Goal: Task Accomplishment & Management: Manage account settings

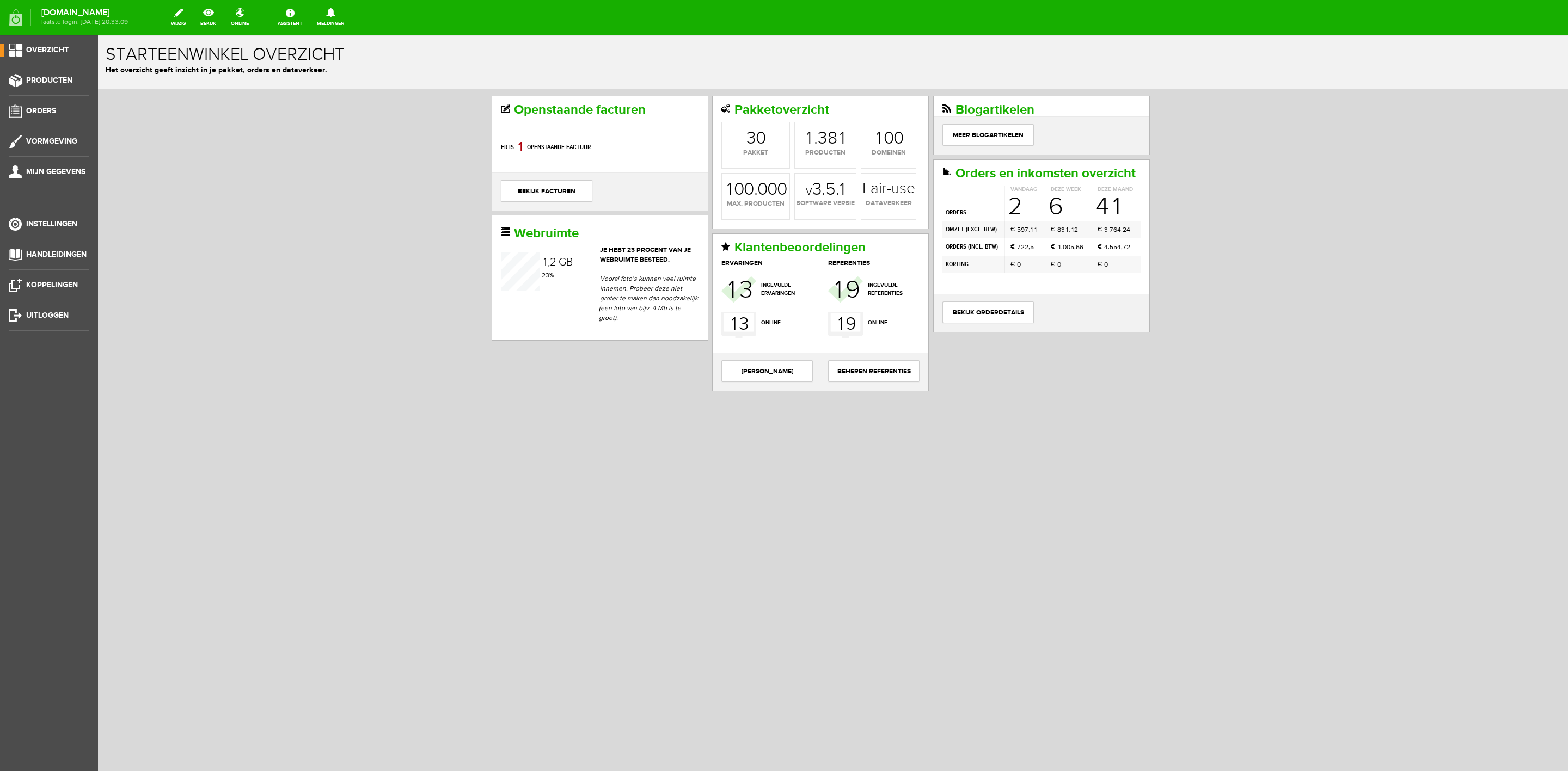
click at [340, 18] on link "Meldingen 0 loading..." at bounding box center [331, 17] width 41 height 24
click at [357, 105] on link "Er is een nieuwe order( #6560 ) geplaatst door [PERSON_NAME]" at bounding box center [331, 120] width 107 height 33
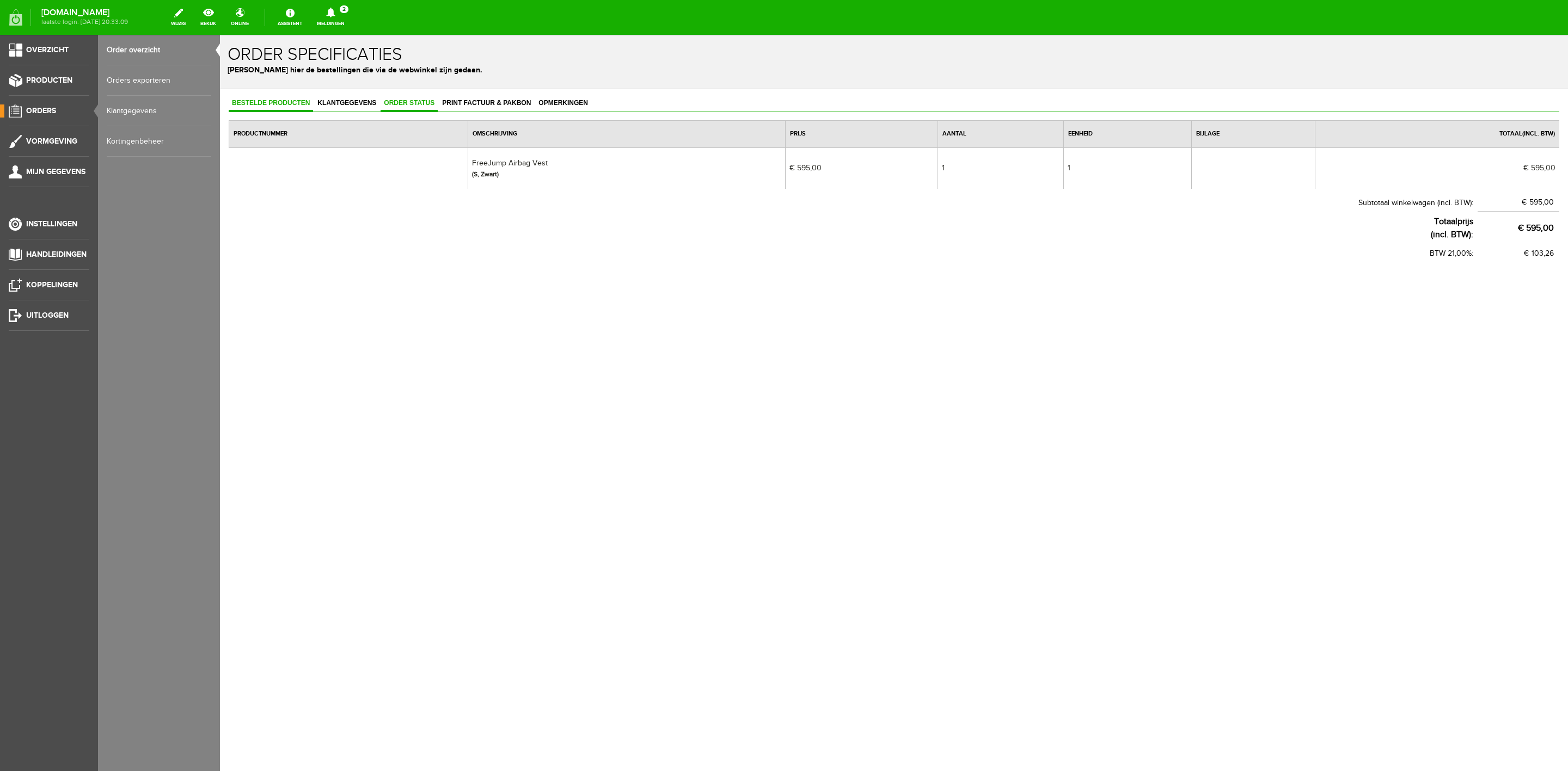
click at [423, 106] on link "Order status" at bounding box center [409, 103] width 57 height 16
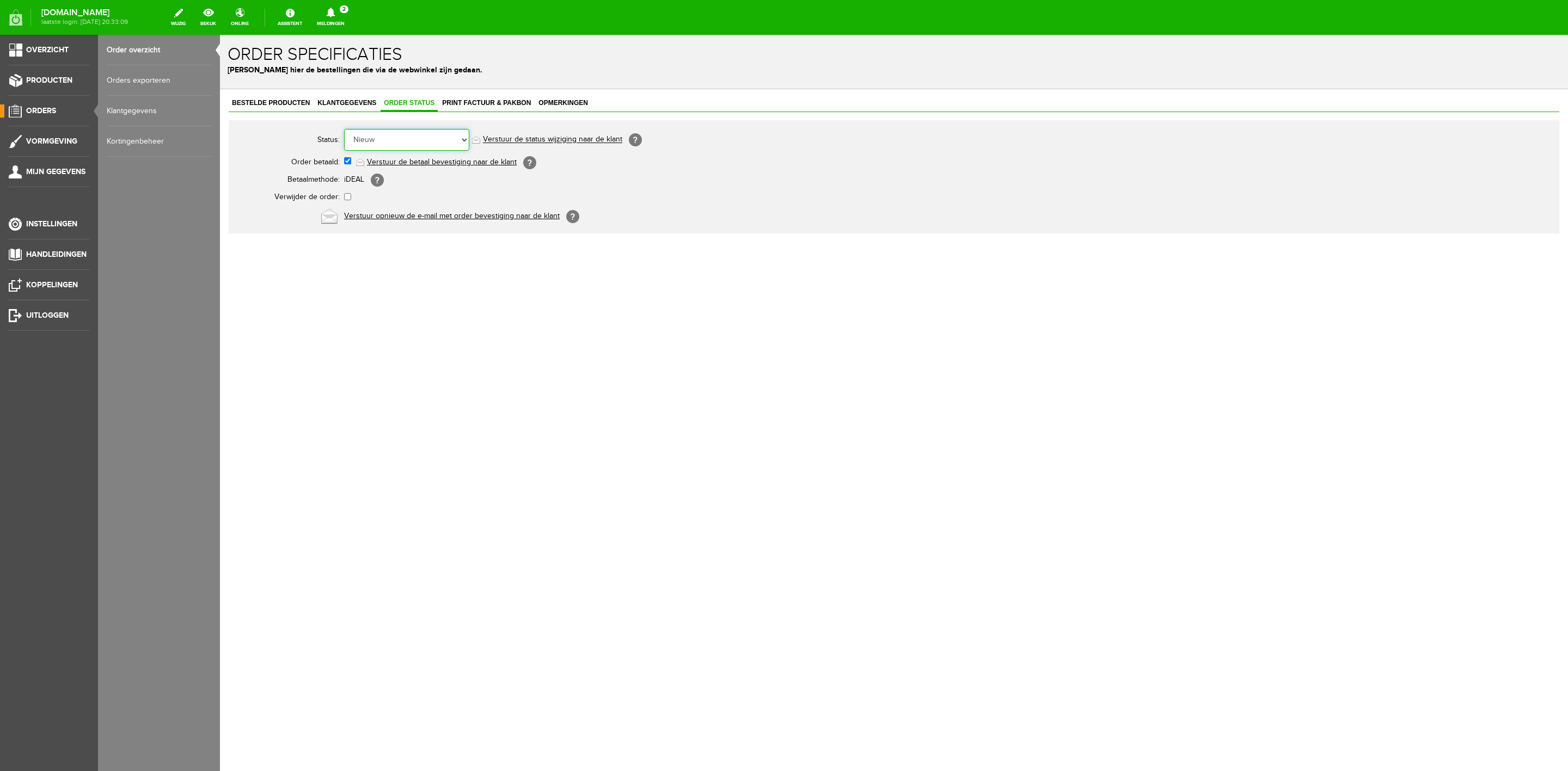
click at [421, 141] on select "Order niet afgerond Nieuw Order in behandeling Wacht op leverancier Wacht op be…" at bounding box center [407, 140] width 125 height 22
select select "5"
click at [344, 129] on select "Order niet afgerond Nieuw Order in behandeling Wacht op leverancier Wacht op be…" at bounding box center [407, 140] width 125 height 22
click at [142, 49] on link "Order overzicht" at bounding box center [159, 50] width 105 height 30
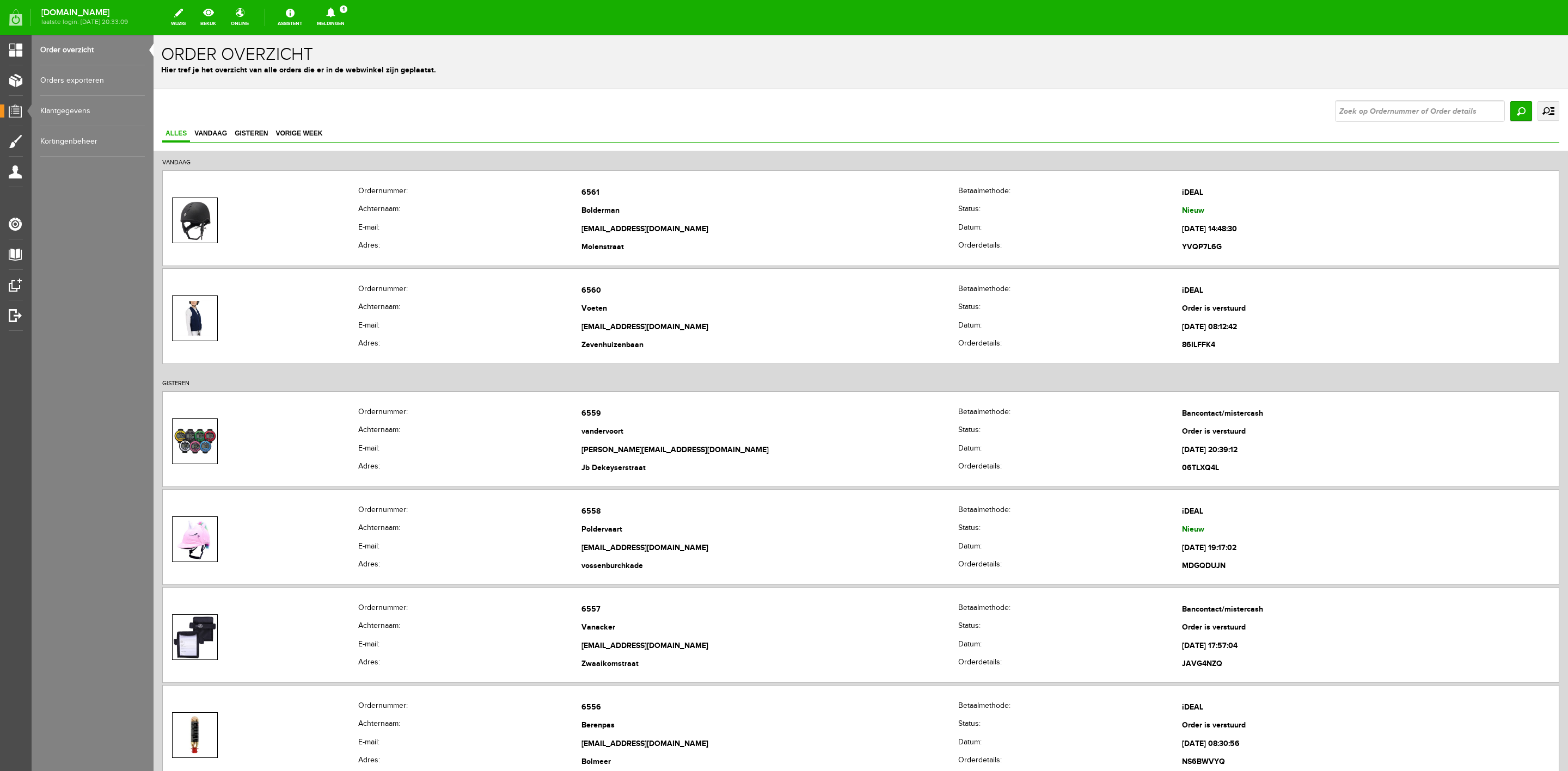
click at [348, 5] on link "Meldingen 1 Nieuwe orders Er is een nieuwe order( #6561 ) geplaatst door [PERSO…" at bounding box center [331, 17] width 41 height 24
click at [361, 67] on link "Er is een nieuwe order( #6561 ) geplaatst door [PERSON_NAME]" at bounding box center [331, 74] width 107 height 33
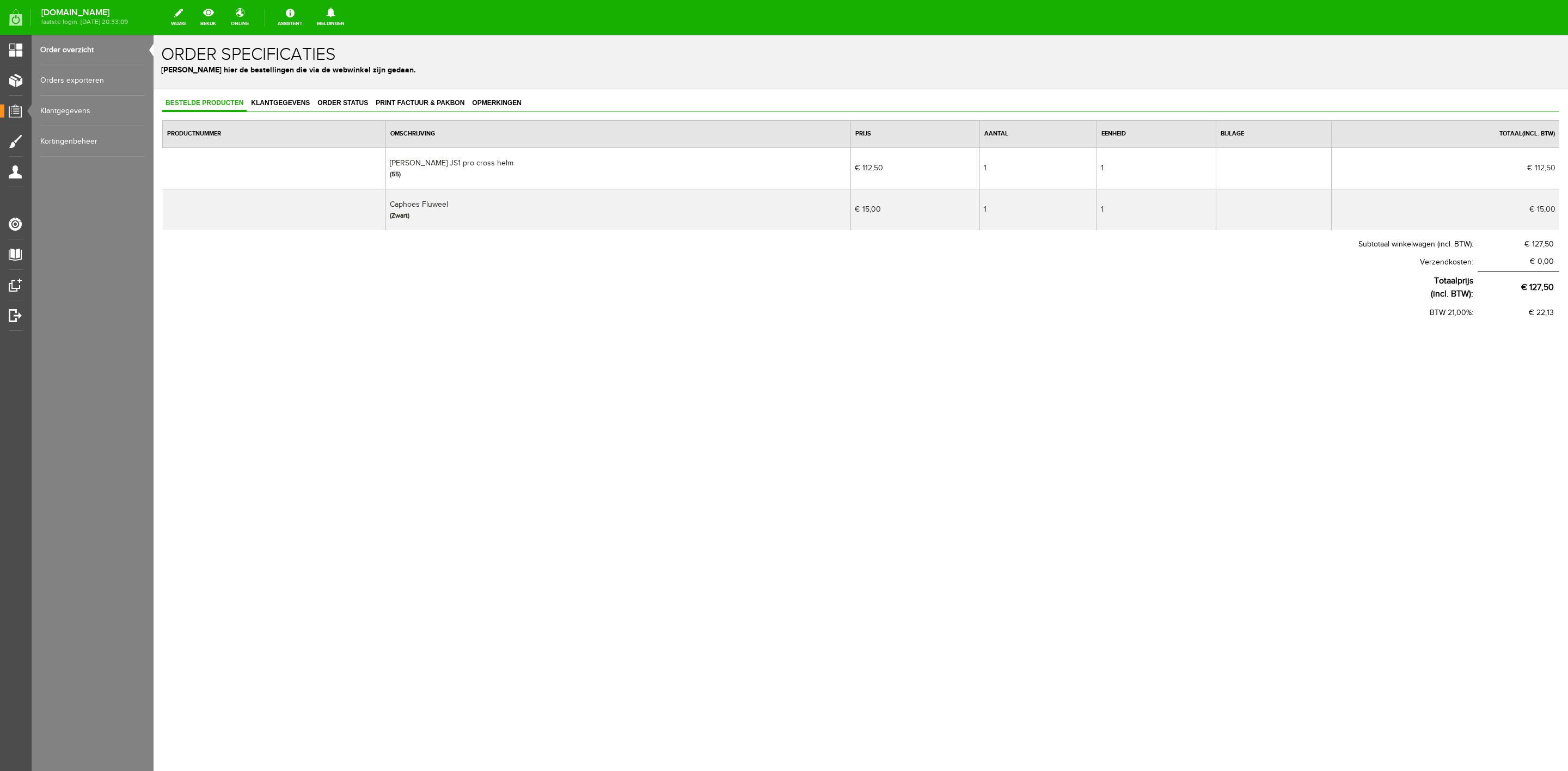
click at [446, 160] on td "[PERSON_NAME] JS1 pro cross helm (55)" at bounding box center [618, 168] width 466 height 41
copy td "[PERSON_NAME] JS1 pro cross helm"
click at [293, 103] on span "Klantgegevens" at bounding box center [280, 103] width 65 height 8
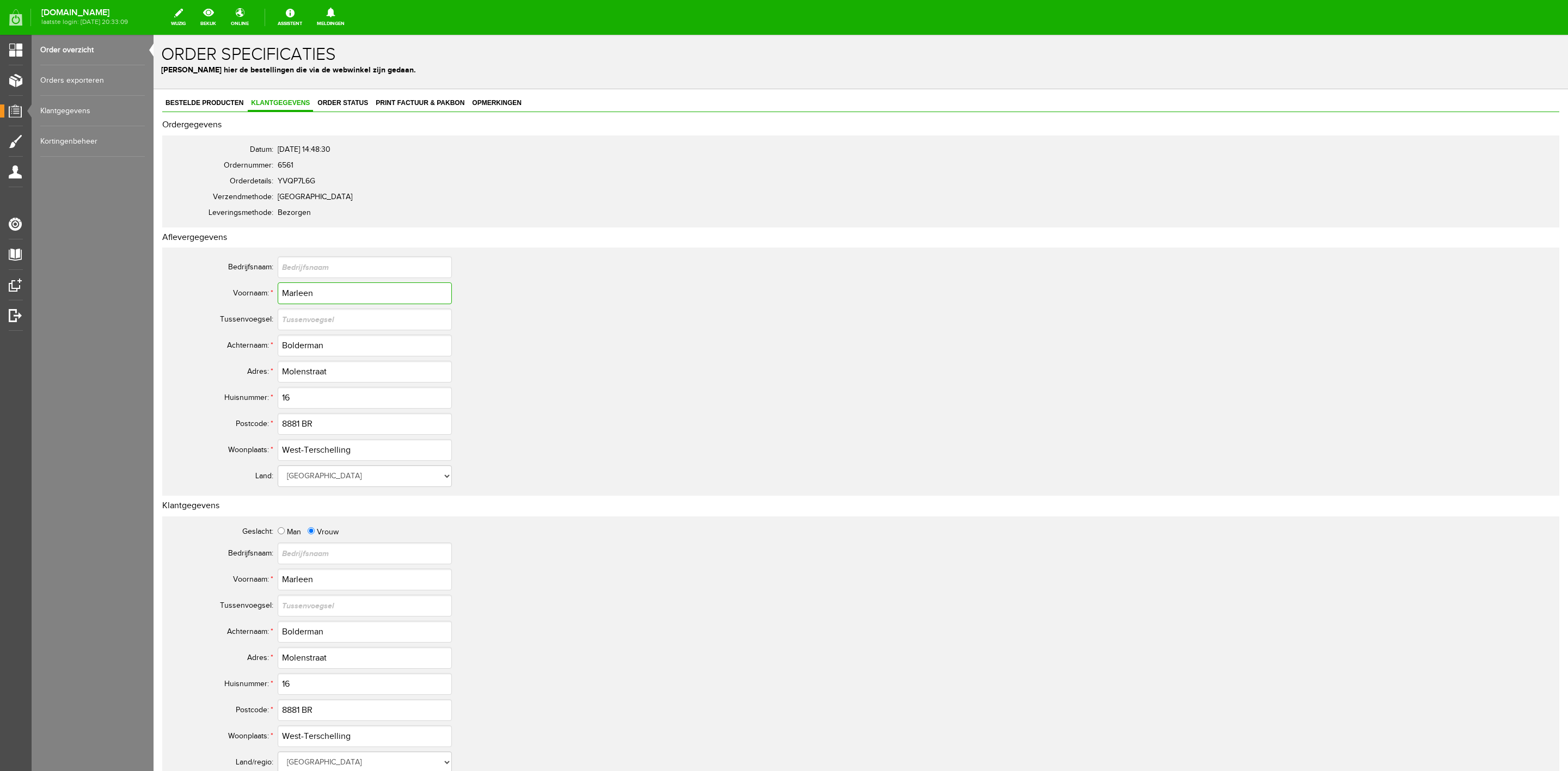
click at [289, 301] on input "Marleen" at bounding box center [365, 293] width 174 height 22
click at [301, 348] on input "Bolderman" at bounding box center [365, 346] width 174 height 22
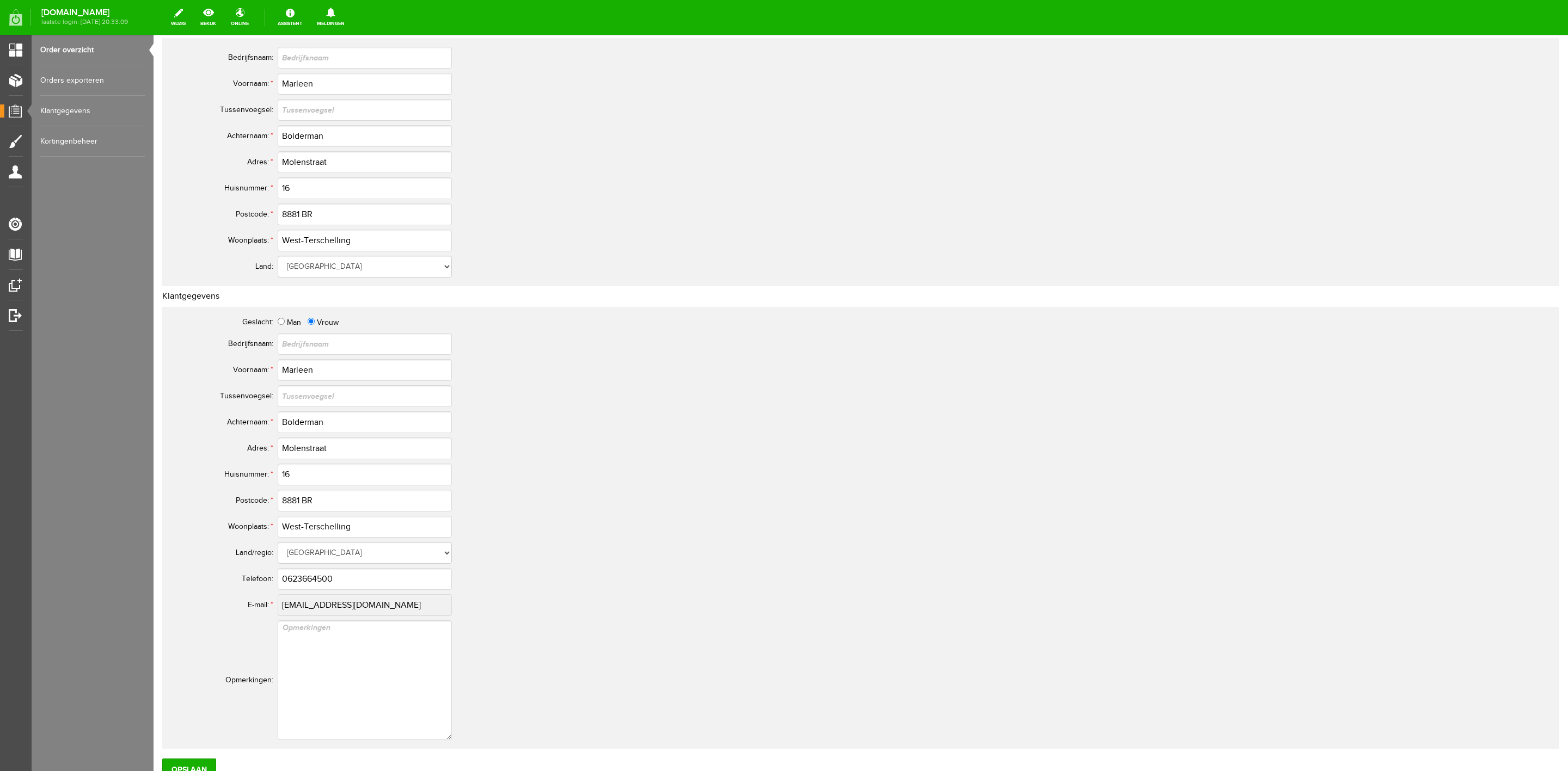
scroll to position [299, 0]
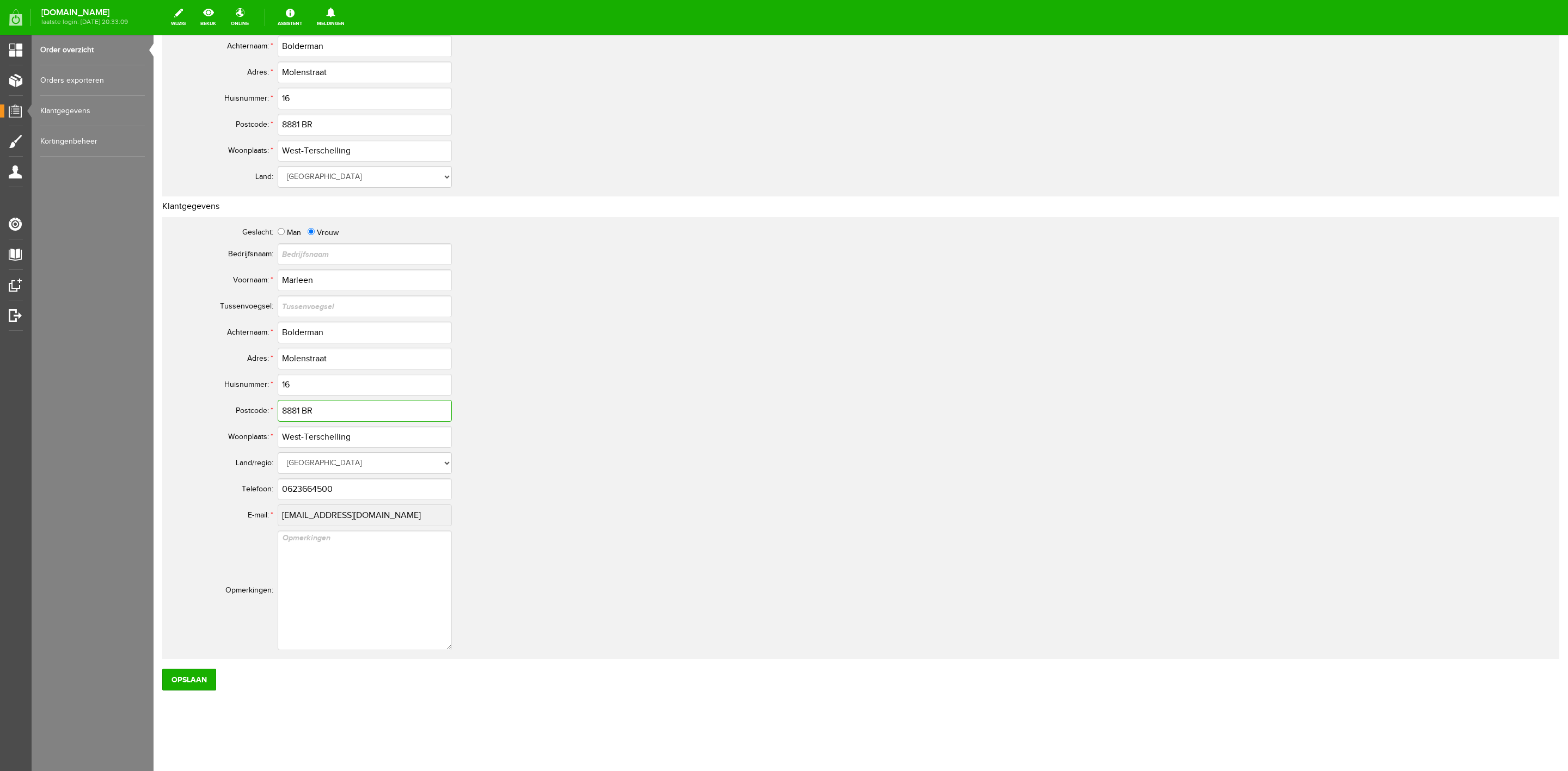
click at [302, 409] on input "8881 BR" at bounding box center [365, 411] width 174 height 22
click at [327, 440] on input "West-Terschelling" at bounding box center [365, 437] width 174 height 22
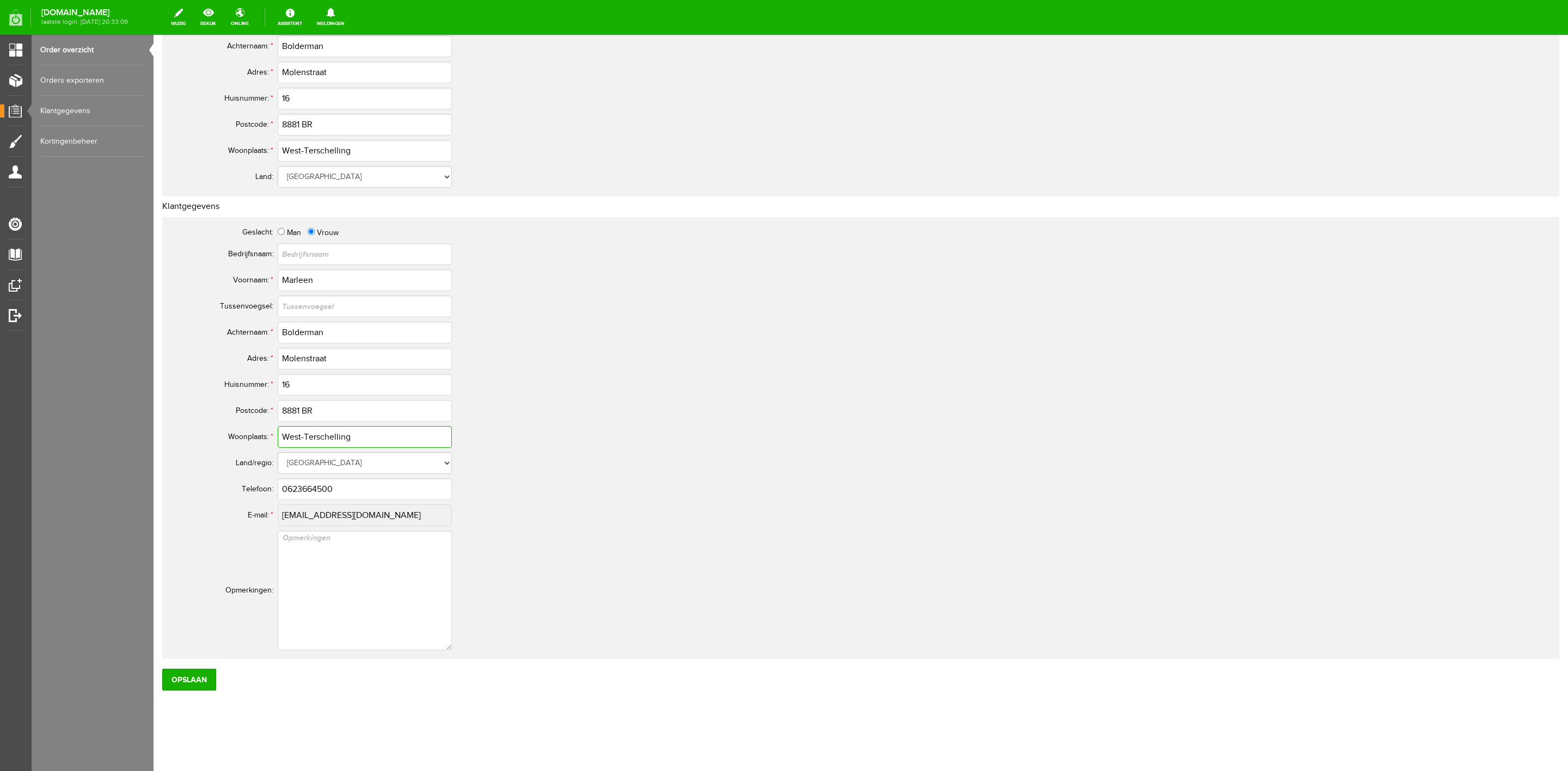
click at [327, 440] on input "West-Terschelling" at bounding box center [365, 437] width 174 height 22
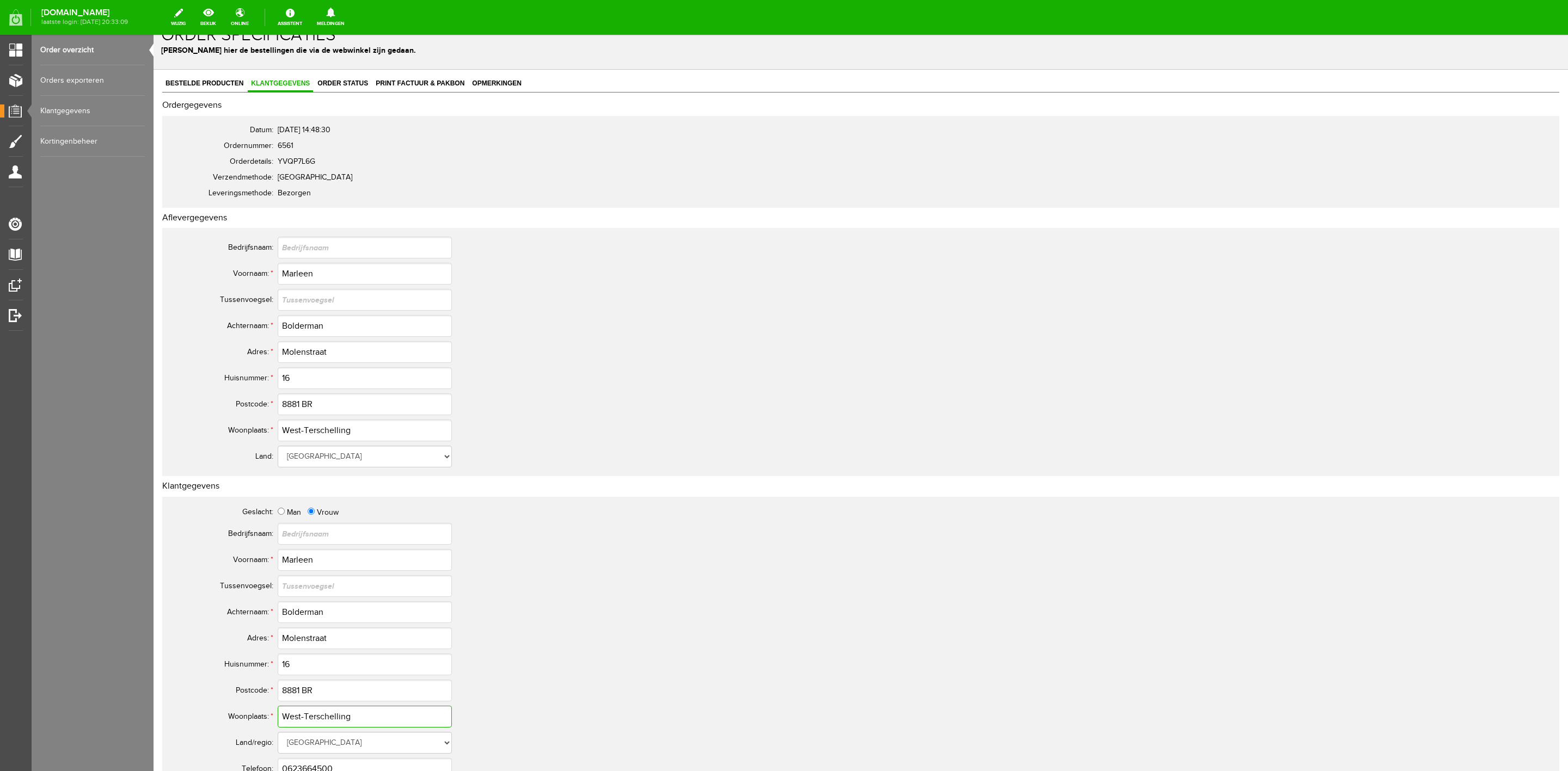
scroll to position [0, 0]
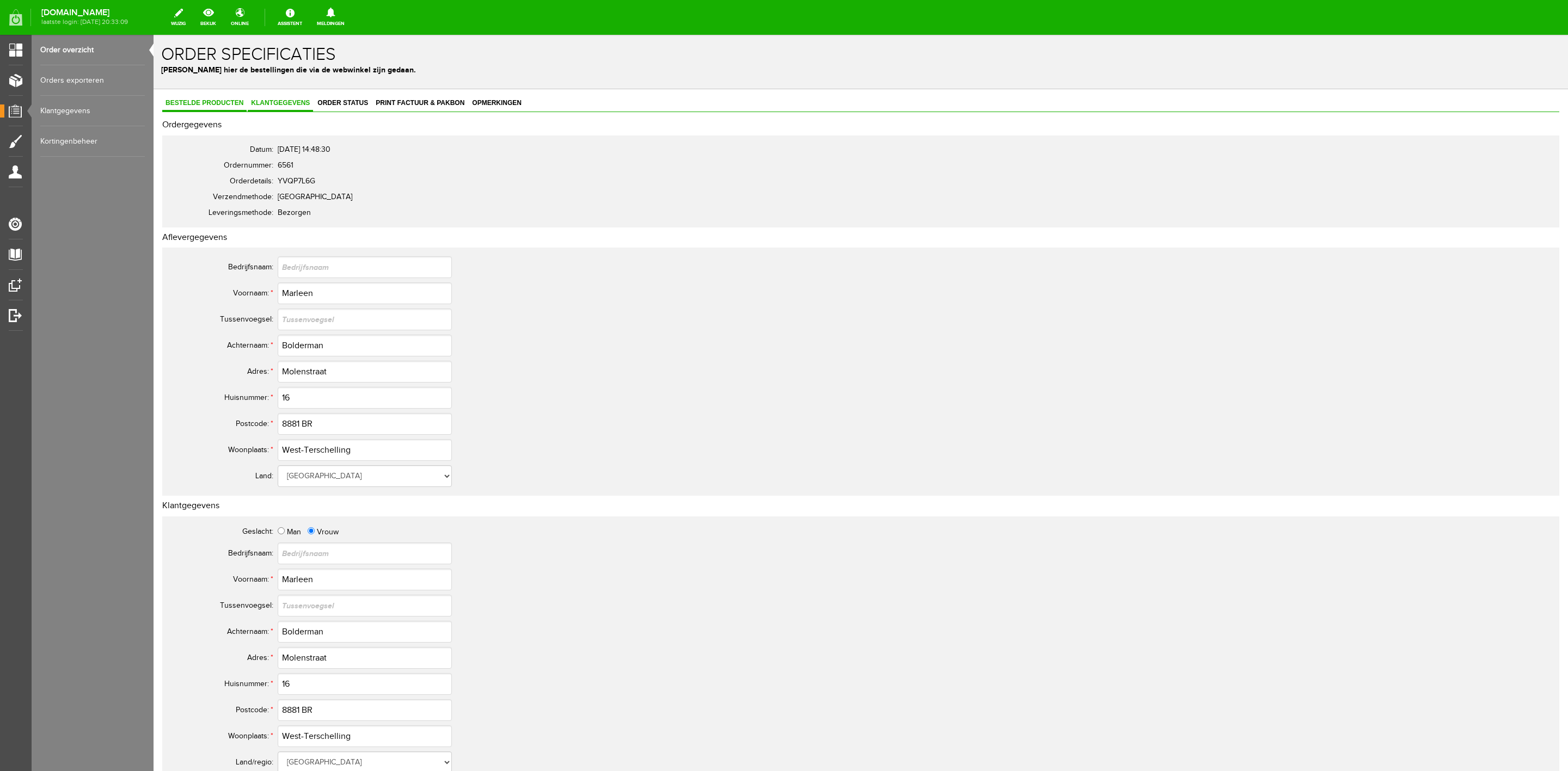
click at [194, 110] on link "Bestelde producten" at bounding box center [205, 103] width 85 height 16
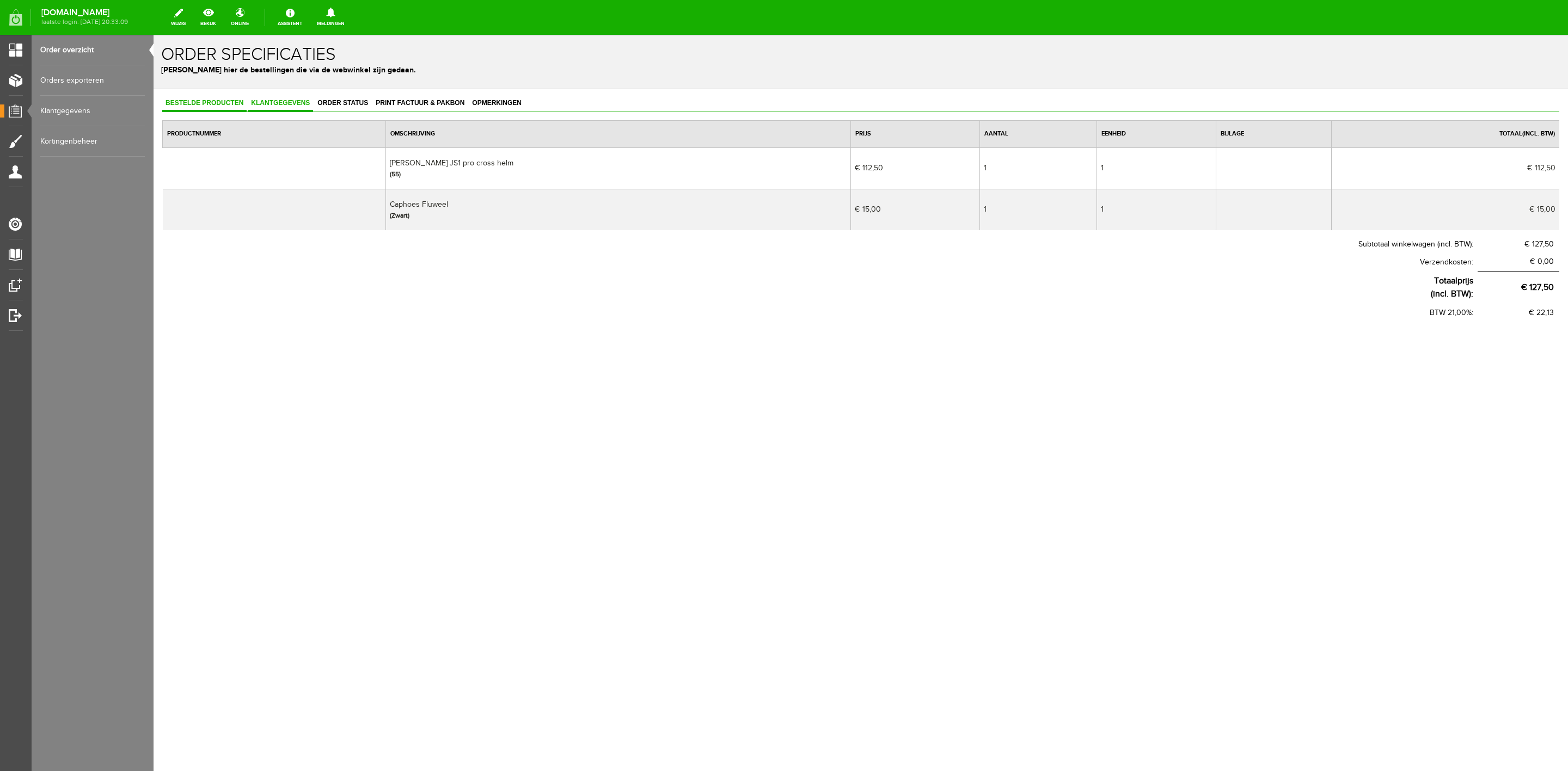
click at [297, 105] on span "Klantgegevens" at bounding box center [280, 103] width 65 height 8
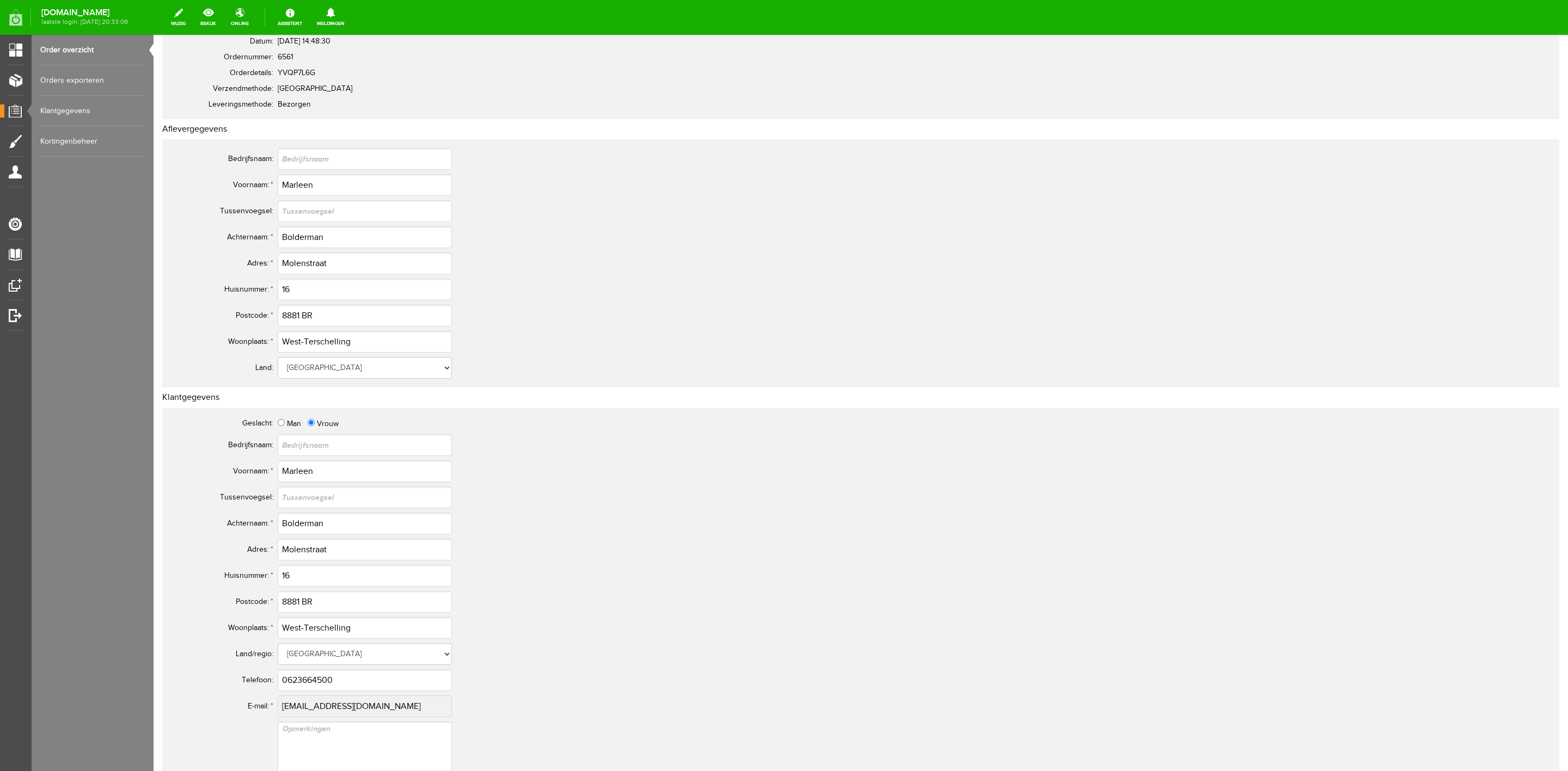
scroll to position [299, 0]
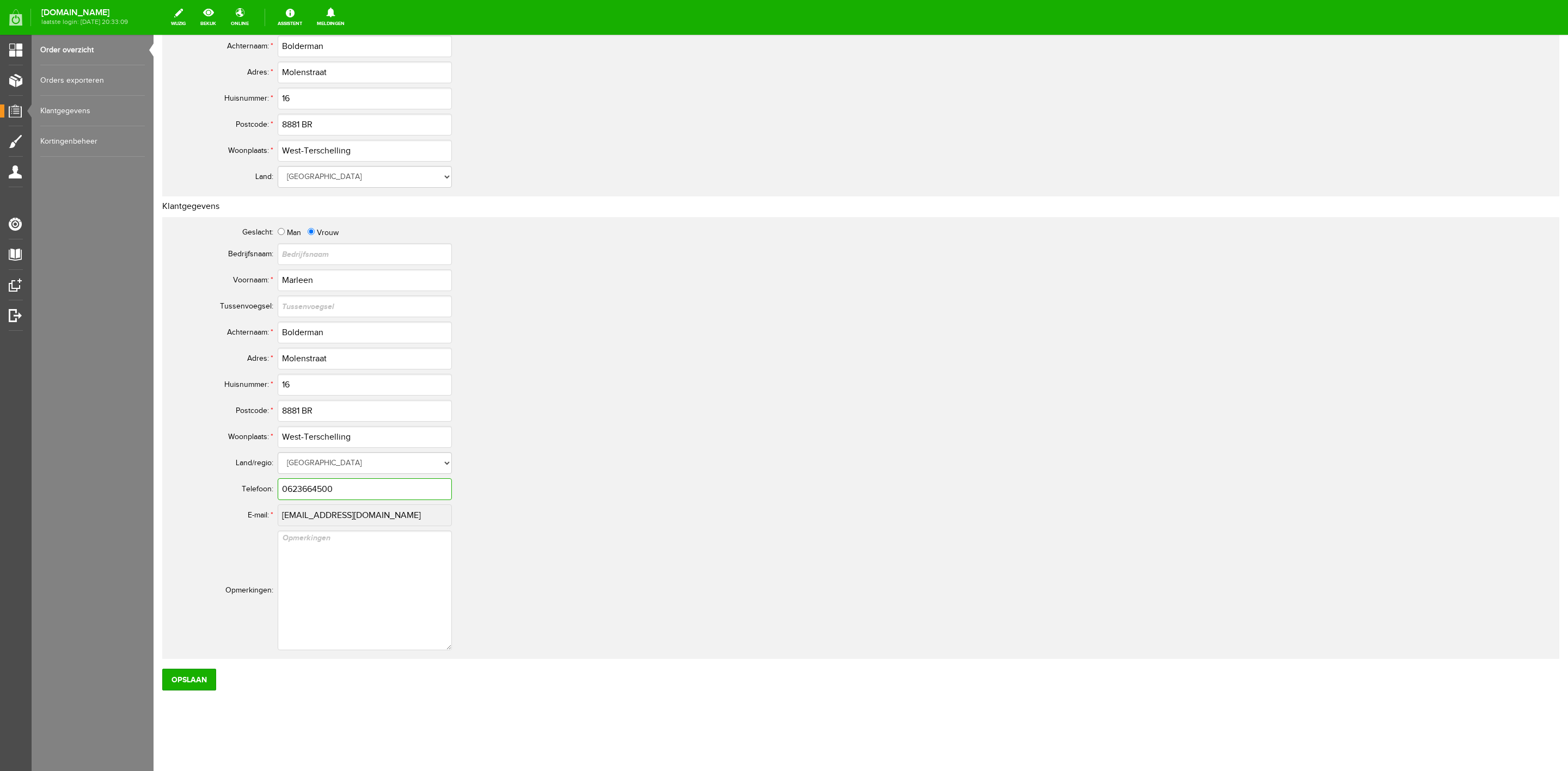
click at [317, 483] on input "0623664500" at bounding box center [365, 489] width 174 height 22
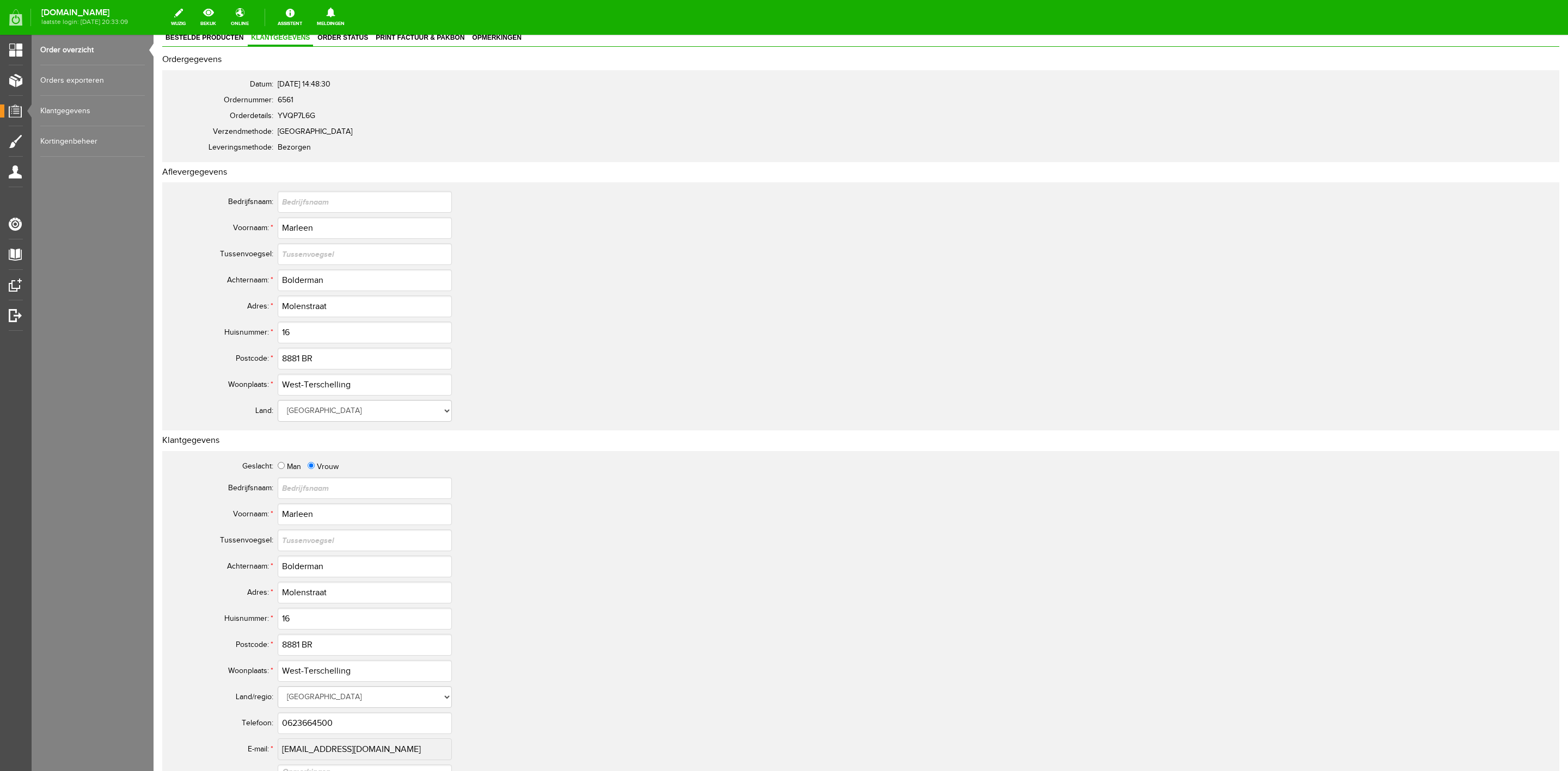
scroll to position [54, 0]
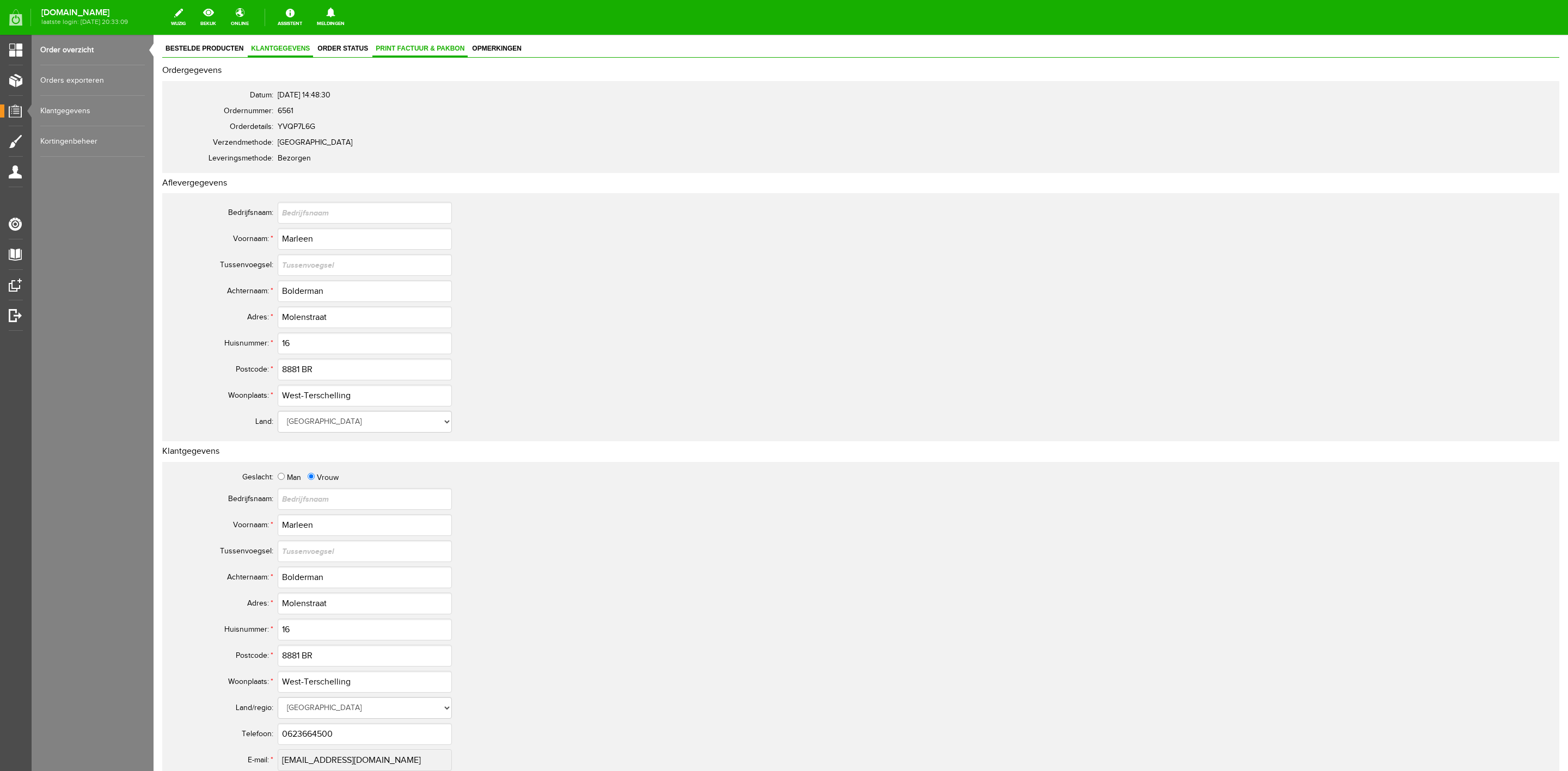
click at [438, 46] on span "Print factuur & pakbon" at bounding box center [420, 48] width 96 height 8
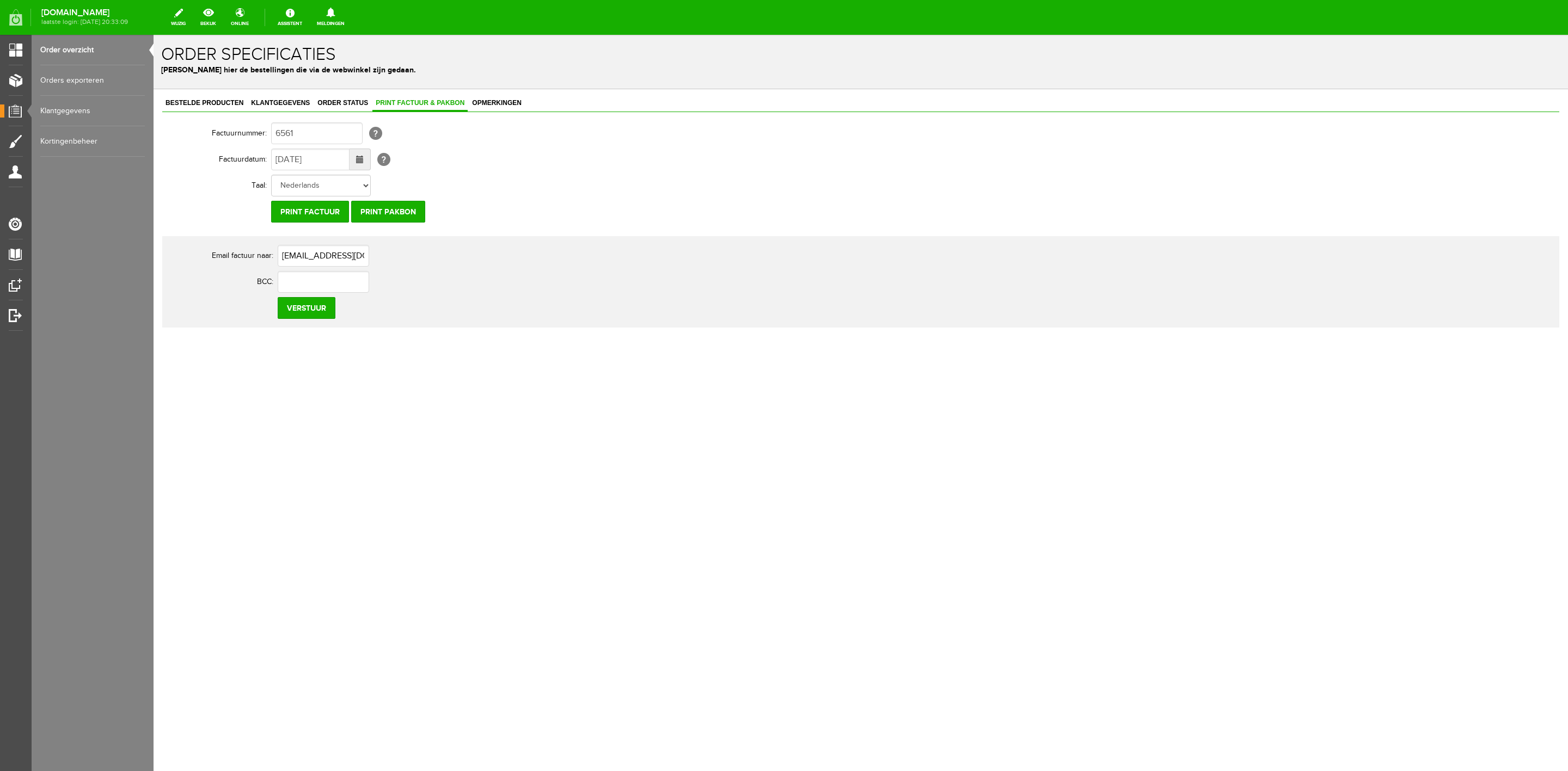
scroll to position [0, 0]
click at [404, 206] on input "Print pakbon" at bounding box center [388, 212] width 74 height 22
click at [345, 102] on span "Order status" at bounding box center [343, 103] width 57 height 8
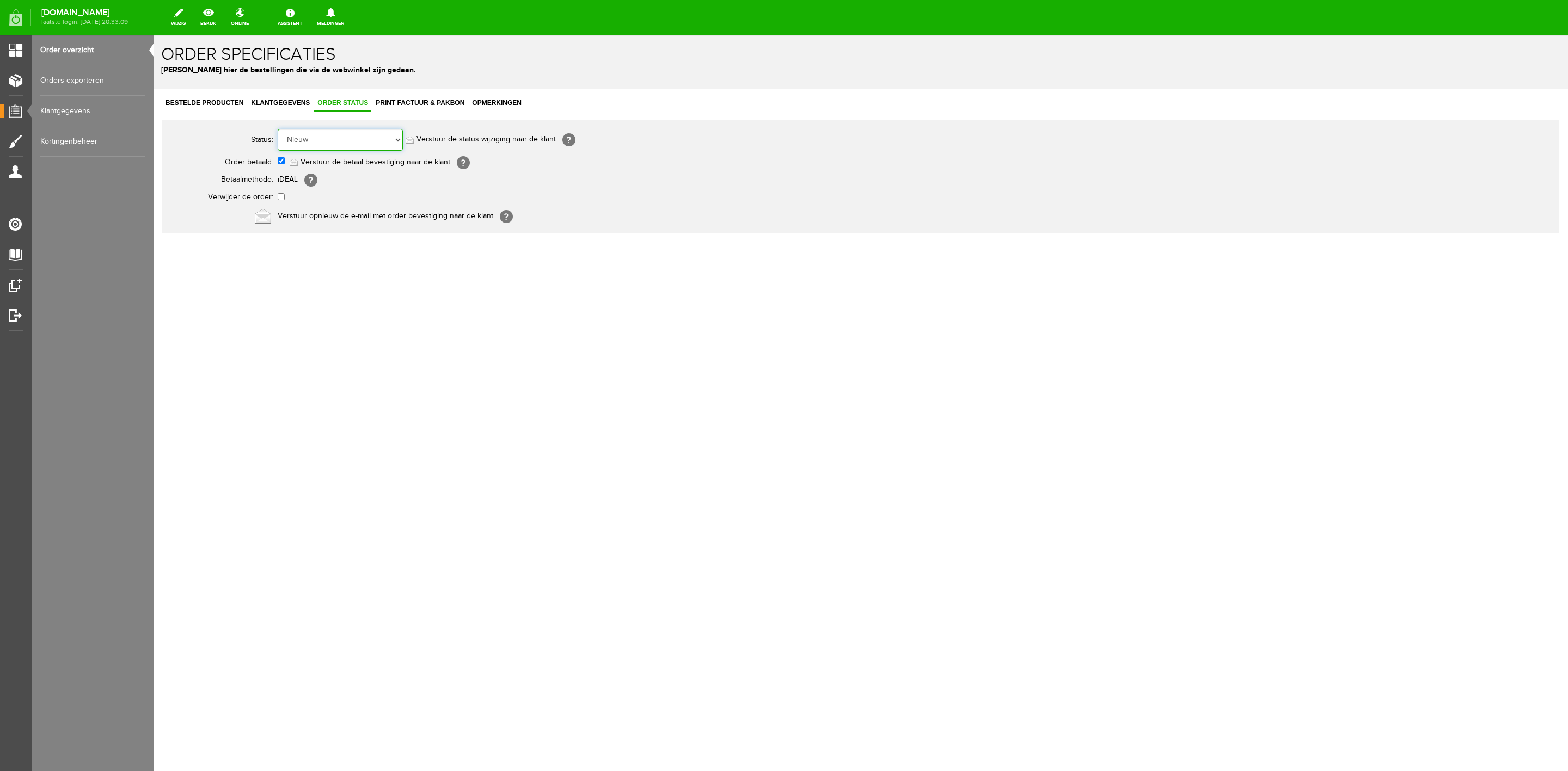
click at [345, 142] on select "Order niet afgerond Nieuw Order in behandeling Wacht op leverancier Wacht op be…" at bounding box center [340, 140] width 125 height 22
select select "5"
click at [278, 129] on select "Order niet afgerond Nieuw Order in behandeling Wacht op leverancier Wacht op be…" at bounding box center [340, 140] width 125 height 22
click at [467, 139] on link "Verstuur de status wijziging naar de klant" at bounding box center [486, 140] width 139 height 9
